Goal: Obtain resource: Obtain resource

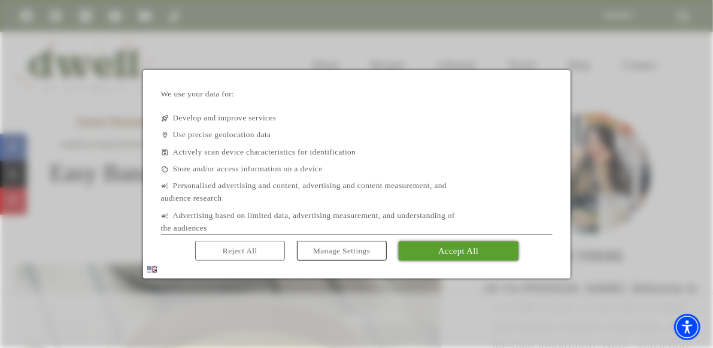
click at [440, 247] on span "Accept All" at bounding box center [458, 251] width 40 height 10
click at [440, 247] on div "[DATE] [DATE]" at bounding box center [227, 244] width 427 height 16
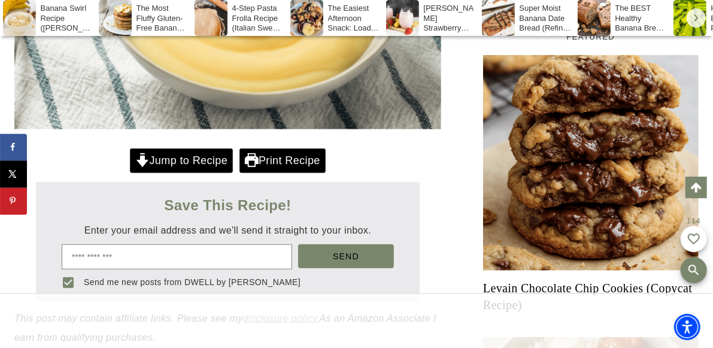
click at [286, 159] on link "Print Recipe" at bounding box center [282, 160] width 86 height 25
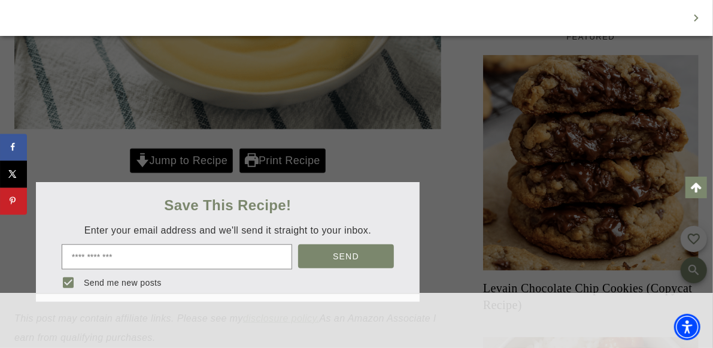
click at [281, 160] on div at bounding box center [356, 174] width 713 height 348
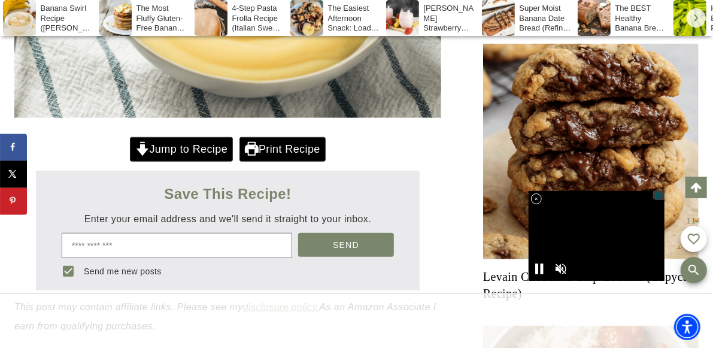
click at [253, 148] on icon at bounding box center [252, 149] width 14 height 14
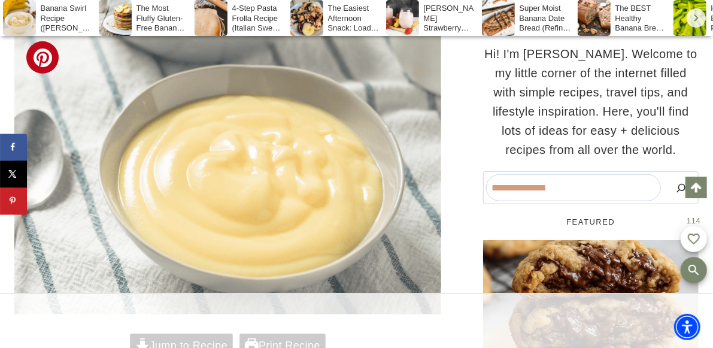
scroll to position [466, 0]
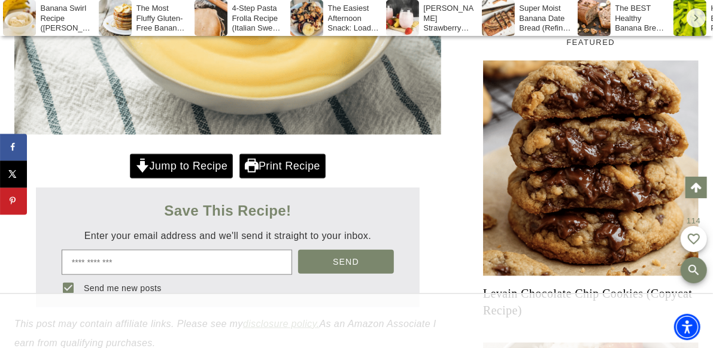
click at [255, 166] on icon at bounding box center [252, 166] width 14 height 14
